Goal: Task Accomplishment & Management: Manage account settings

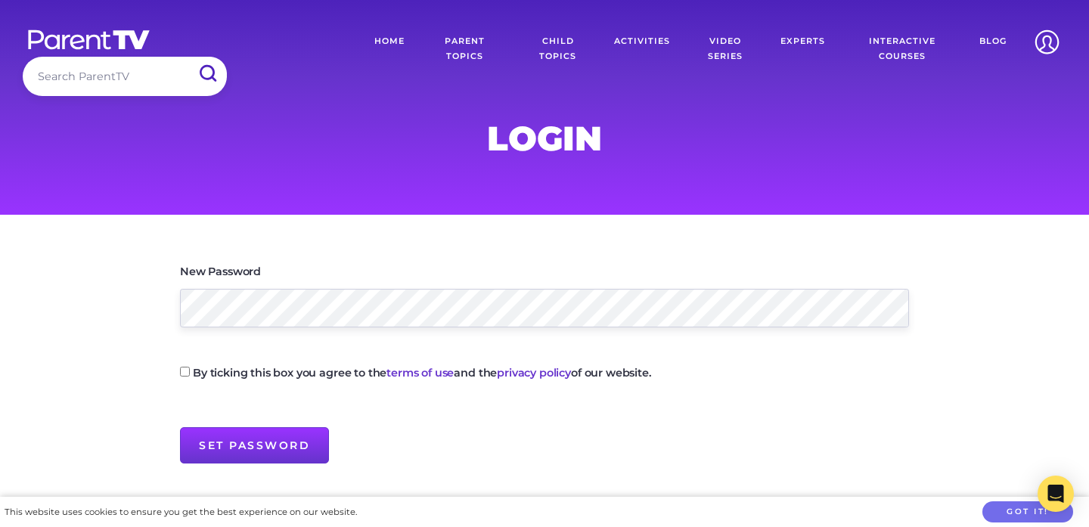
click at [182, 373] on input "By ticking this box you agree to the terms of use and the privacy policy of our…" at bounding box center [185, 372] width 10 height 10
checkbox input "true"
click at [247, 452] on input "Set Password" at bounding box center [254, 445] width 149 height 36
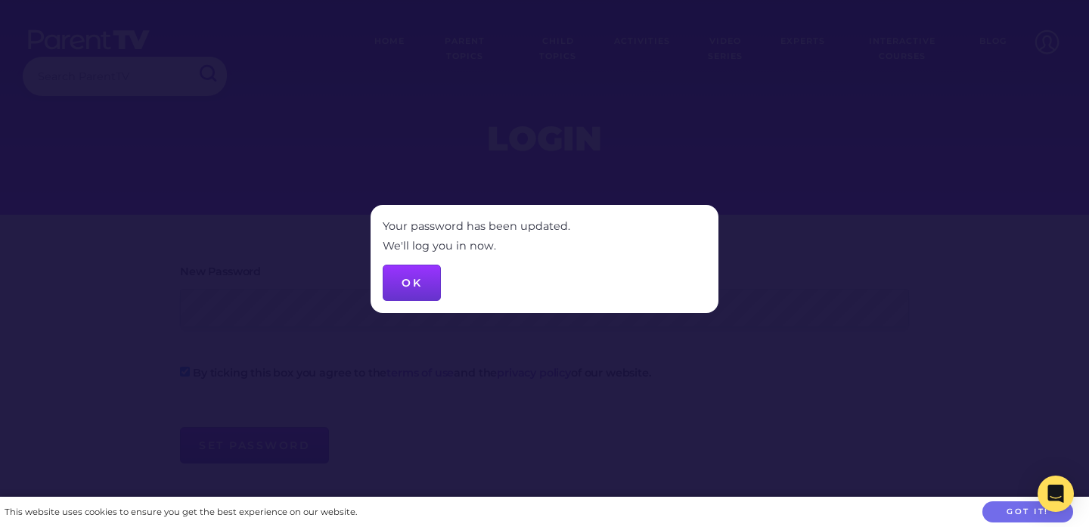
click at [417, 286] on button "OK" at bounding box center [412, 283] width 58 height 36
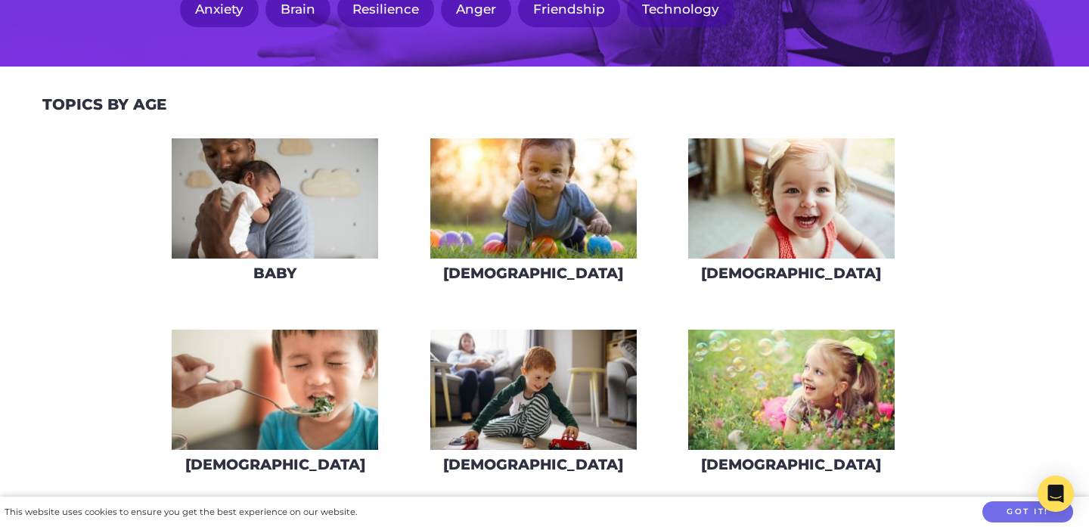
scroll to position [277, 0]
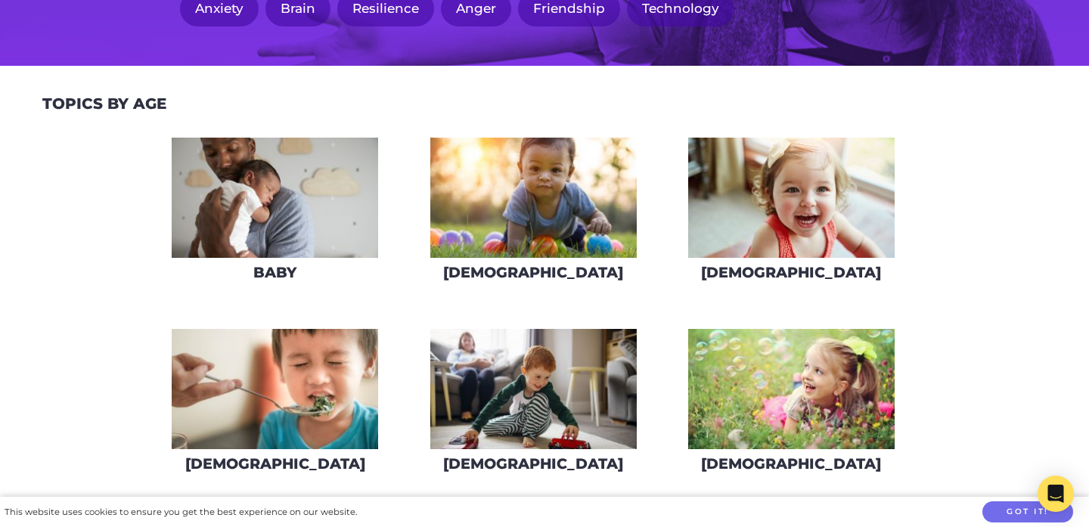
click at [581, 203] on img at bounding box center [533, 198] width 206 height 120
